Goal: Information Seeking & Learning: Find specific fact

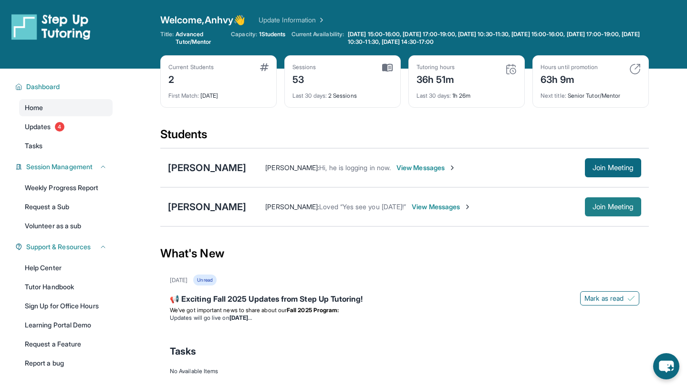
click at [629, 207] on span "Join Meeting" at bounding box center [612, 207] width 41 height 6
click at [471, 208] on span "View Messages" at bounding box center [442, 207] width 60 height 10
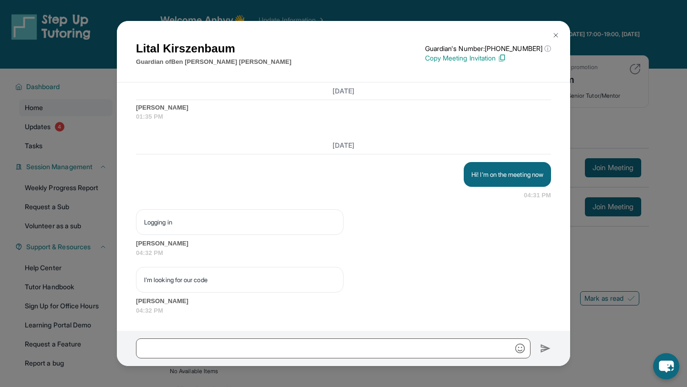
scroll to position [1920, 0]
click at [563, 31] on button at bounding box center [555, 35] width 19 height 19
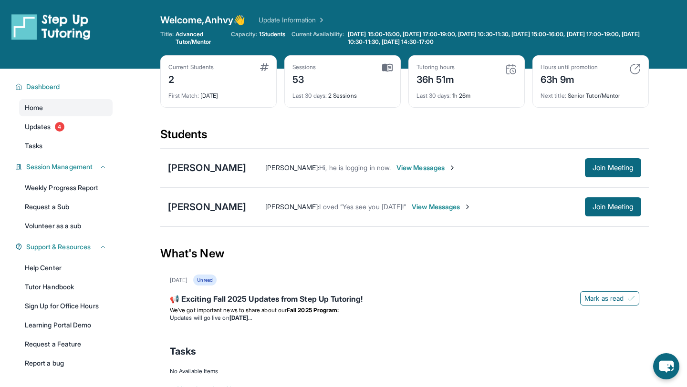
click at [251, 199] on div "[PERSON_NAME] [PERSON_NAME] : Loved “Yes see you [DATE]!” View Messages Join Me…" at bounding box center [404, 206] width 488 height 39
click at [246, 206] on div "[PERSON_NAME]" at bounding box center [207, 206] width 78 height 13
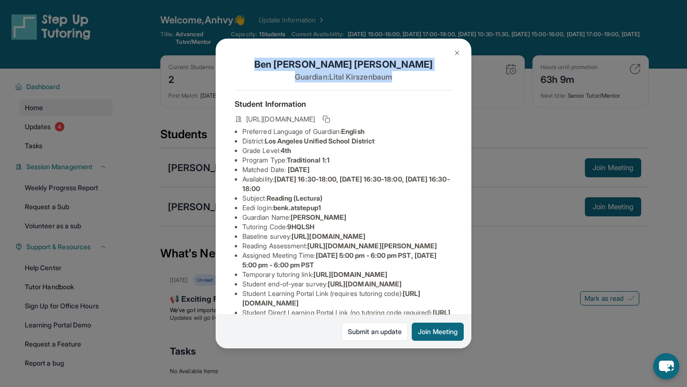
drag, startPoint x: 408, startPoint y: 80, endPoint x: 413, endPoint y: 53, distance: 27.5
click at [413, 53] on div "[PERSON_NAME] Guardian: [PERSON_NAME] Student Information [URL][DOMAIN_NAME] Pr…" at bounding box center [344, 194] width 256 height 310
click at [457, 46] on button at bounding box center [456, 52] width 19 height 19
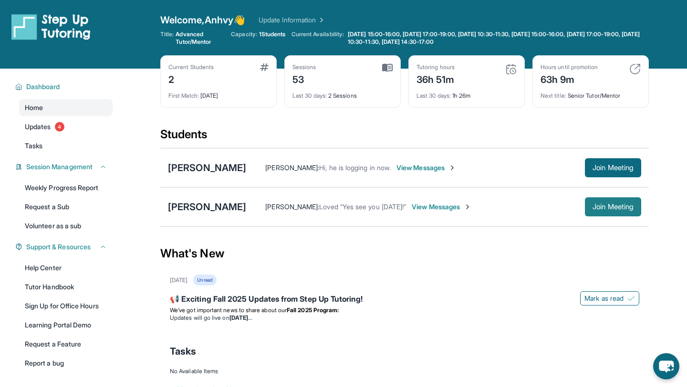
click at [619, 207] on span "Join Meeting" at bounding box center [612, 207] width 41 height 6
click at [471, 203] on span "View Messages" at bounding box center [442, 207] width 60 height 10
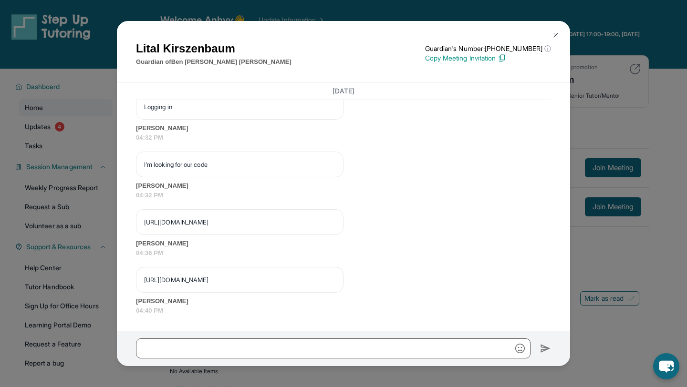
scroll to position [2049, 0]
click at [558, 33] on img at bounding box center [556, 35] width 8 height 8
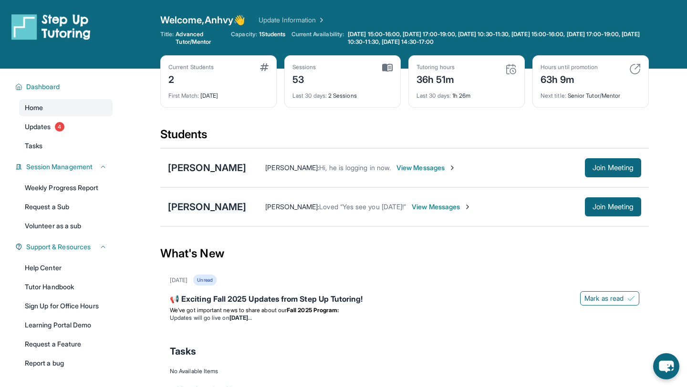
click at [228, 211] on div "[PERSON_NAME]" at bounding box center [207, 206] width 78 height 13
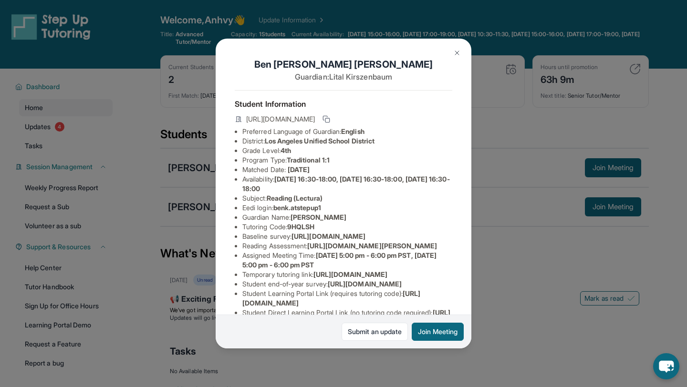
scroll to position [10, 0]
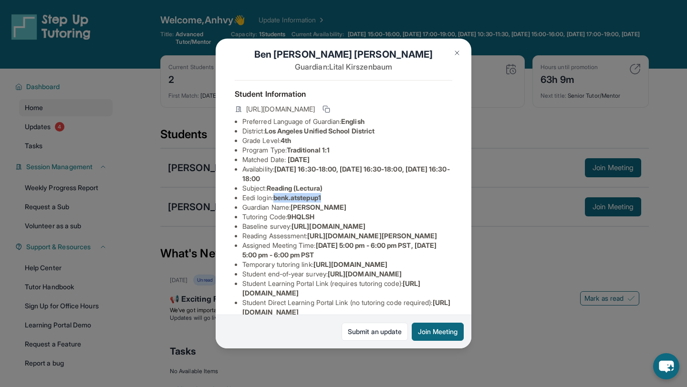
drag, startPoint x: 277, startPoint y: 199, endPoint x: 355, endPoint y: 199, distance: 78.7
click at [356, 199] on li "Eedi login : benk.atstepup1" at bounding box center [347, 198] width 210 height 10
copy span "benk.atstepup1"
click at [303, 231] on li "Baseline survey : [URL][DOMAIN_NAME]" at bounding box center [347, 227] width 210 height 10
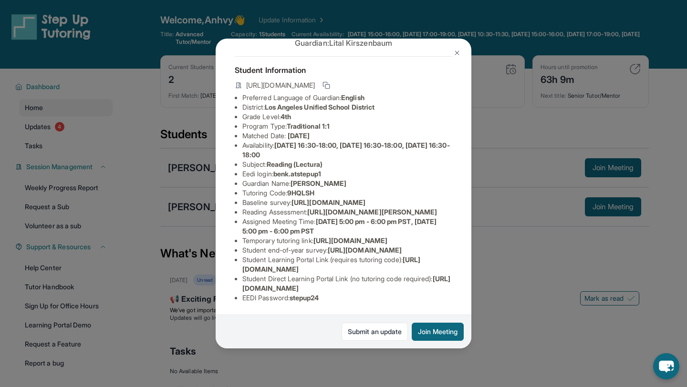
scroll to position [129, 0]
drag, startPoint x: 294, startPoint y: 298, endPoint x: 376, endPoint y: 298, distance: 82.5
click at [377, 298] on li "EEDI Password : stepup24" at bounding box center [347, 298] width 210 height 10
copy span "stepup24"
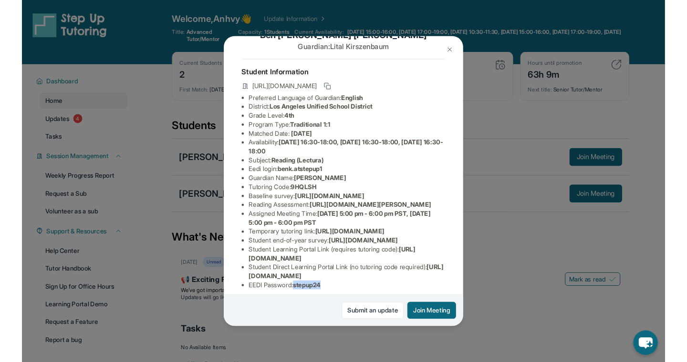
scroll to position [0, 0]
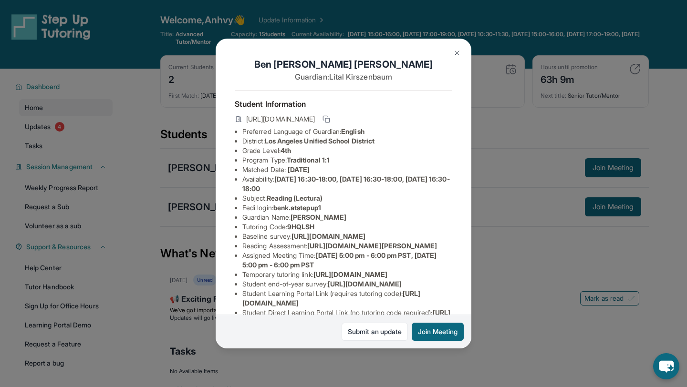
click at [457, 49] on button at bounding box center [456, 52] width 19 height 19
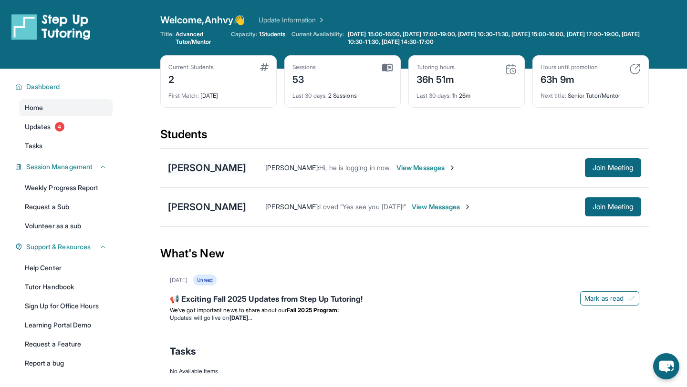
click at [220, 170] on div "[PERSON_NAME]" at bounding box center [207, 167] width 78 height 13
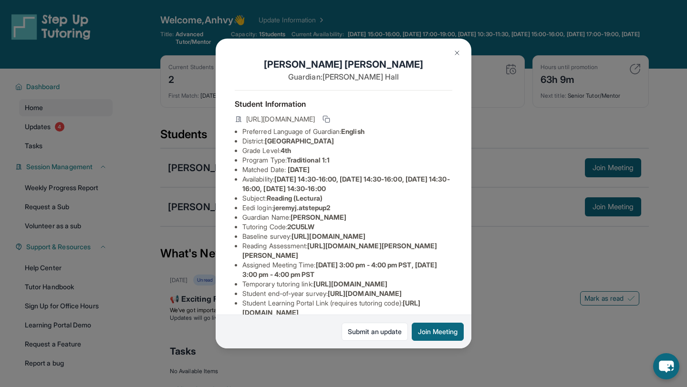
click at [460, 53] on img at bounding box center [457, 53] width 8 height 8
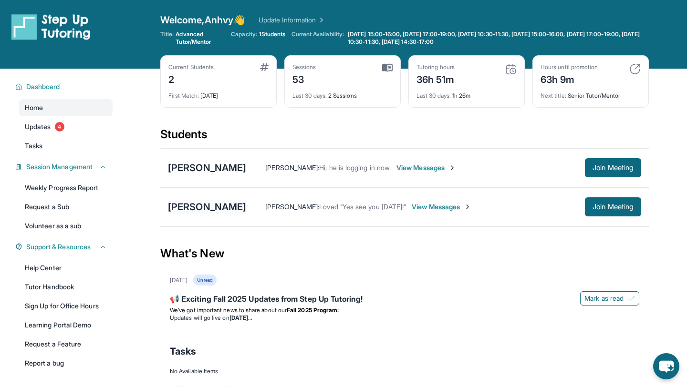
click at [224, 208] on div "[PERSON_NAME]" at bounding box center [207, 206] width 78 height 13
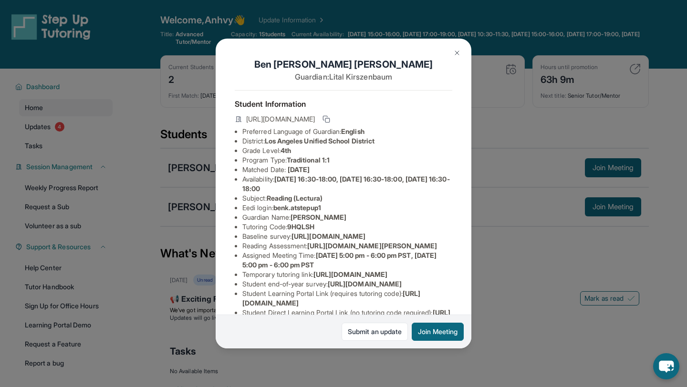
click at [454, 54] on img at bounding box center [457, 53] width 8 height 8
